Goal: Task Accomplishment & Management: Manage account settings

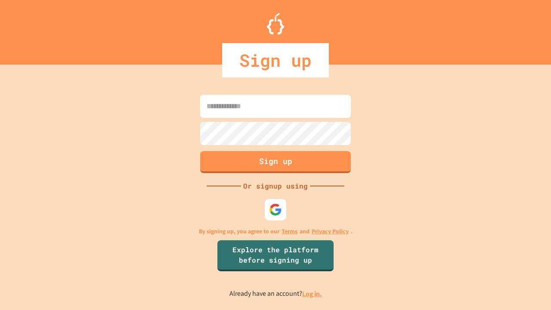
click at [312, 293] on link "Log in." at bounding box center [312, 293] width 20 height 9
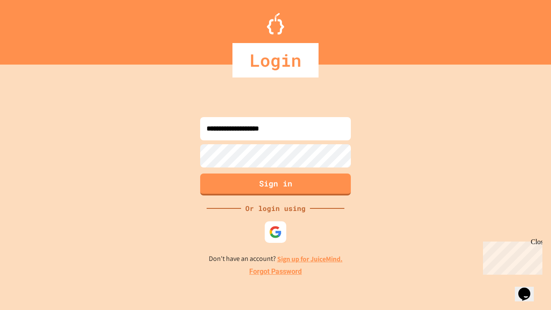
type input "**********"
